Goal: Transaction & Acquisition: Subscribe to service/newsletter

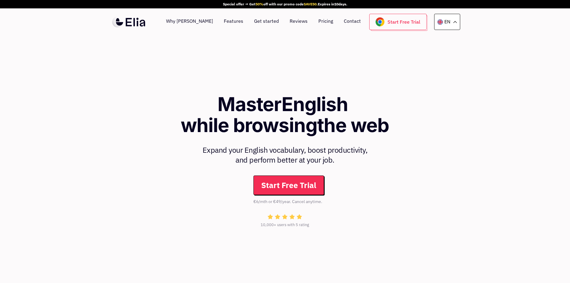
click at [313, 181] on link "Start Free Trial" at bounding box center [288, 184] width 71 height 19
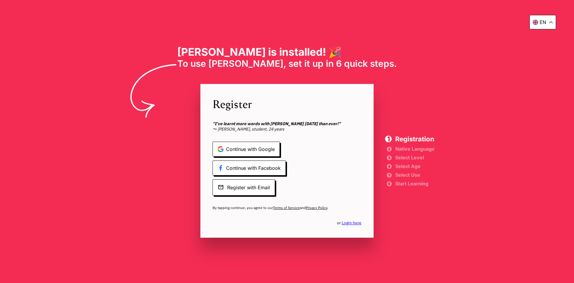
click at [447, 226] on div "en [PERSON_NAME] is installed! 🎉 To use [PERSON_NAME], set it up in 6 quick ste…" at bounding box center [287, 141] width 574 height 283
click at [412, 152] on div "Registration Native Language Select Level Select Age Select Use Start Learning" at bounding box center [414, 160] width 39 height 50
click at [245, 188] on span "Register with Email" at bounding box center [244, 187] width 63 height 16
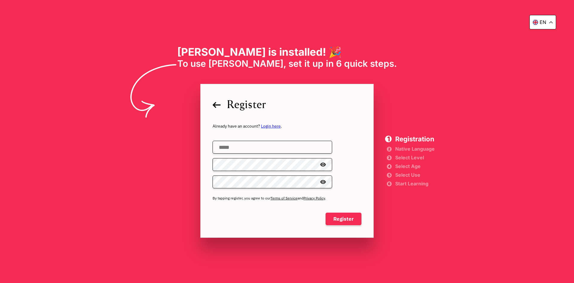
click at [251, 150] on input "email" at bounding box center [273, 147] width 120 height 13
type input "**********"
click at [326, 182] on span at bounding box center [326, 182] width 0 height 0
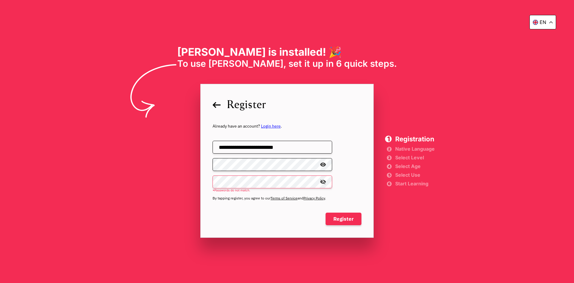
click at [326, 164] on span at bounding box center [326, 164] width 0 height 0
drag, startPoint x: 339, startPoint y: 217, endPoint x: 332, endPoint y: 222, distance: 8.2
click at [338, 218] on span "Register" at bounding box center [344, 218] width 36 height 13
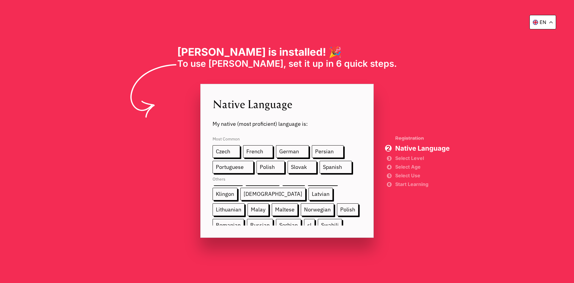
scroll to position [90, 0]
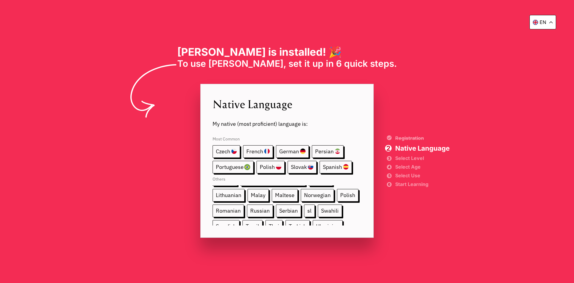
click at [212, 210] on div "Native Language My native (most proficient) language is: Most Common Czech Fren…" at bounding box center [286, 161] width 173 height 154
click at [247, 209] on span "Russian" at bounding box center [260, 210] width 26 height 13
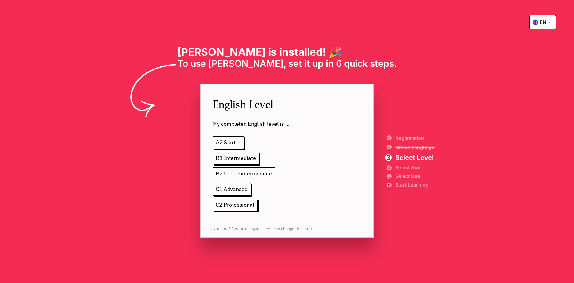
click at [237, 173] on span "B2 Upper-intermediate" at bounding box center [244, 173] width 63 height 13
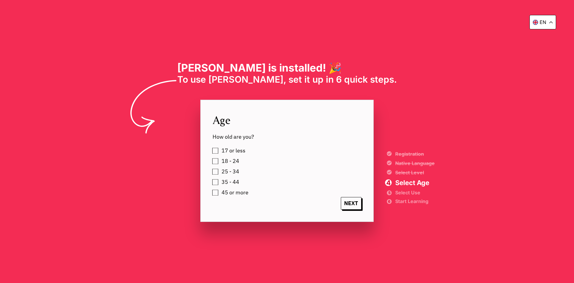
click at [236, 169] on span "25 - 34" at bounding box center [231, 171] width 18 height 6
click at [345, 204] on span "NEXT" at bounding box center [351, 203] width 21 height 13
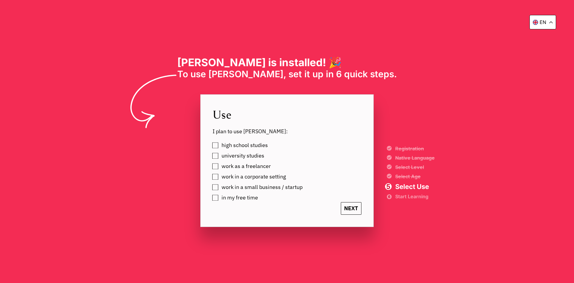
click at [351, 210] on span "NEXT" at bounding box center [351, 208] width 21 height 13
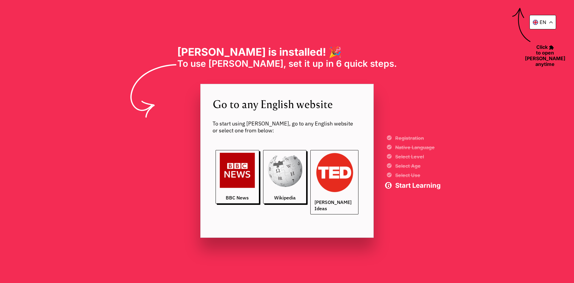
click at [342, 173] on img at bounding box center [335, 173] width 40 height 40
